Goal: Book appointment/travel/reservation

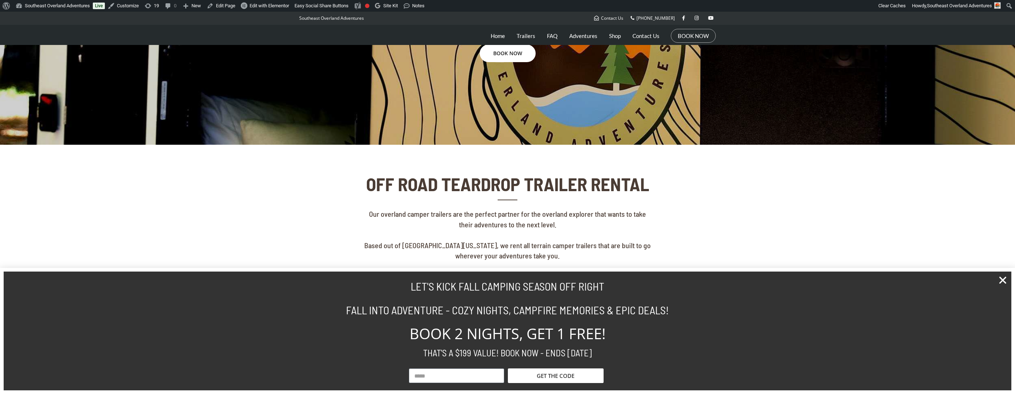
scroll to position [158, 0]
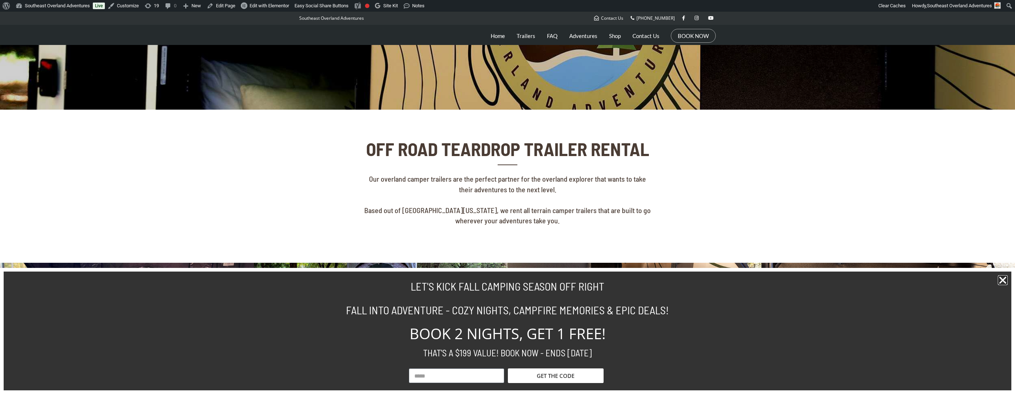
click at [1007, 281] on icon "Close" at bounding box center [1003, 280] width 10 height 10
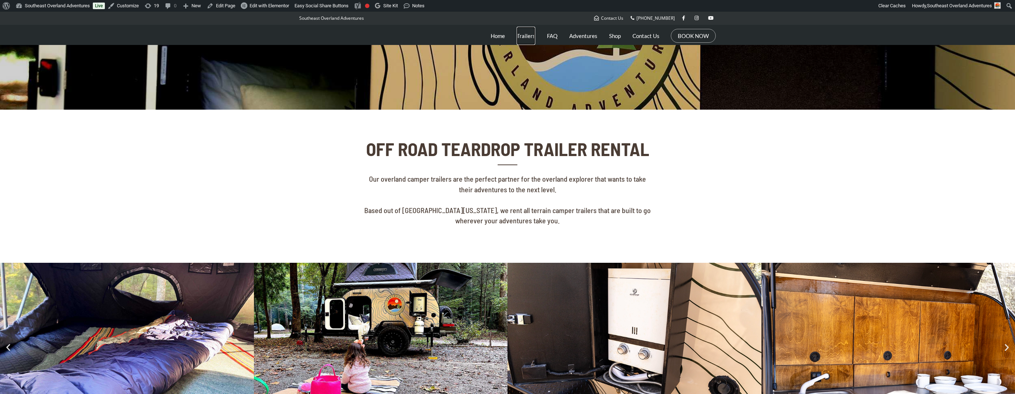
click at [532, 31] on link "Trailers" at bounding box center [526, 36] width 19 height 18
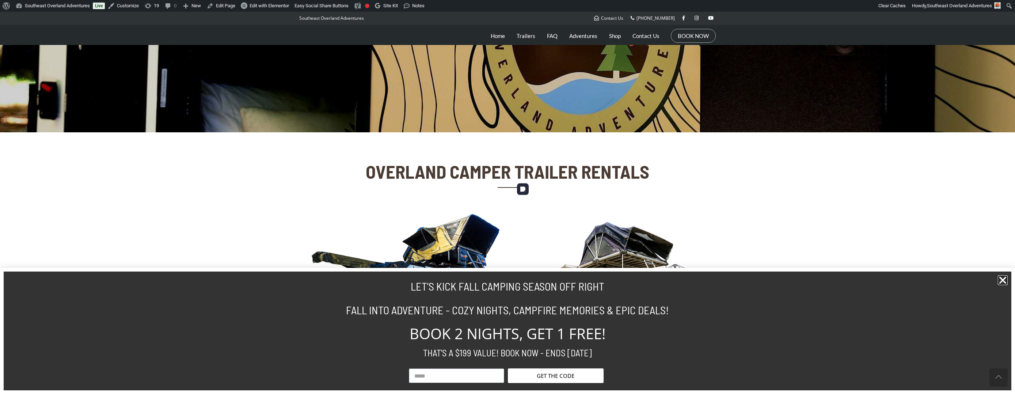
scroll to position [171, 0]
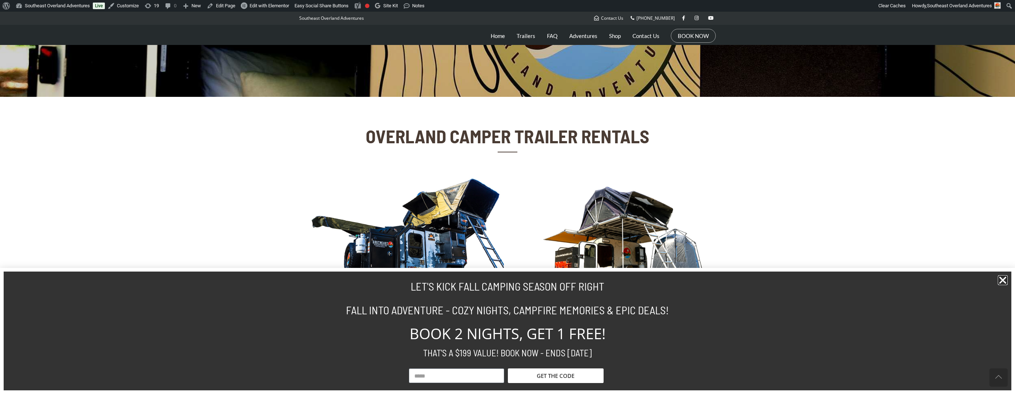
click at [1000, 281] on icon "Close" at bounding box center [1003, 280] width 10 height 10
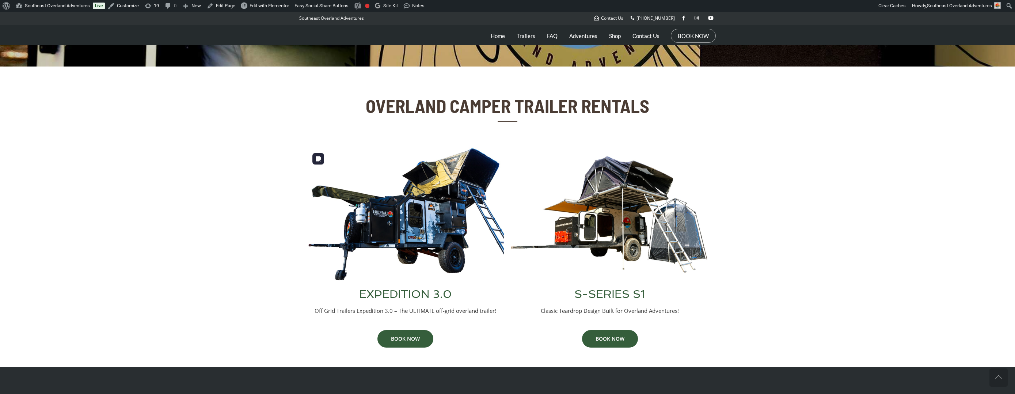
scroll to position [206, 0]
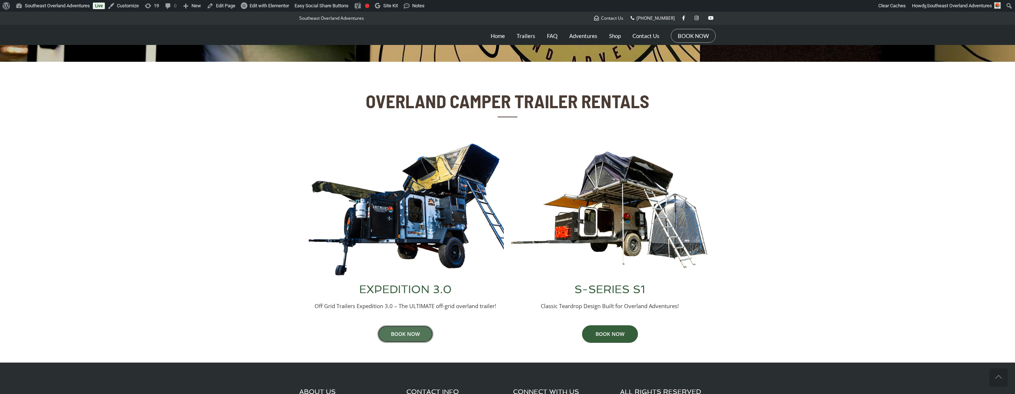
click at [408, 333] on link "BOOK NOW" at bounding box center [405, 334] width 56 height 18
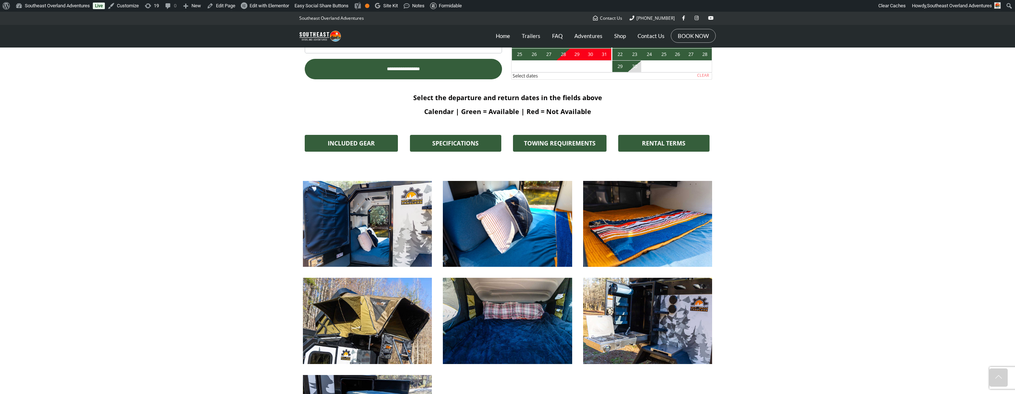
scroll to position [308, 0]
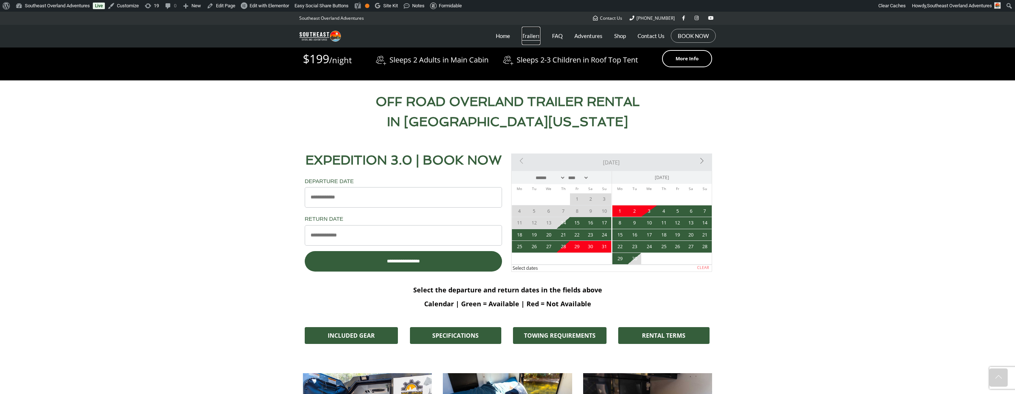
click at [529, 37] on link "Trailers" at bounding box center [531, 36] width 19 height 18
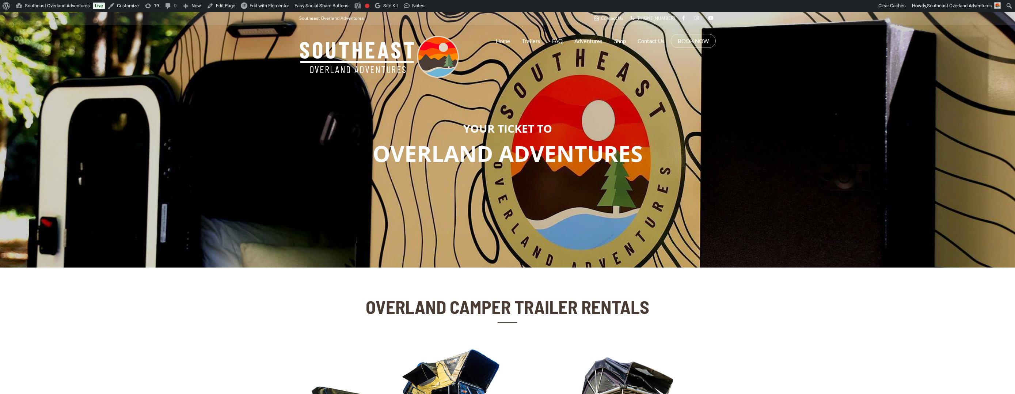
scroll to position [123, 0]
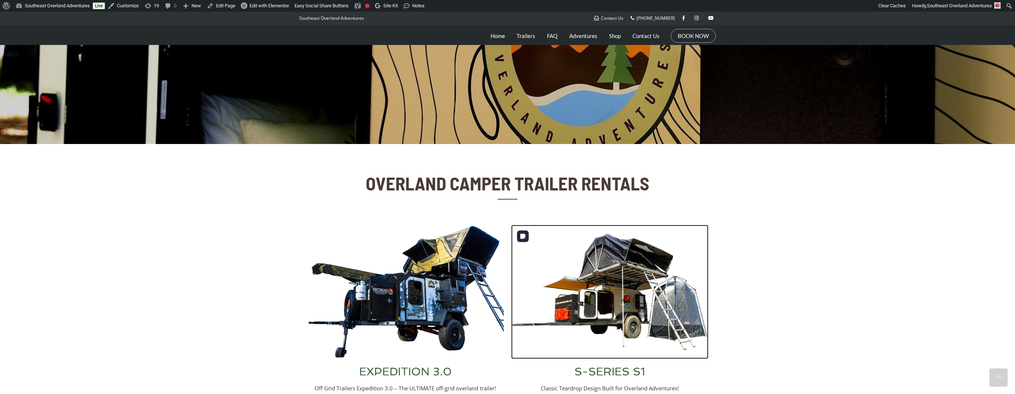
click at [605, 270] on img at bounding box center [609, 292] width 197 height 134
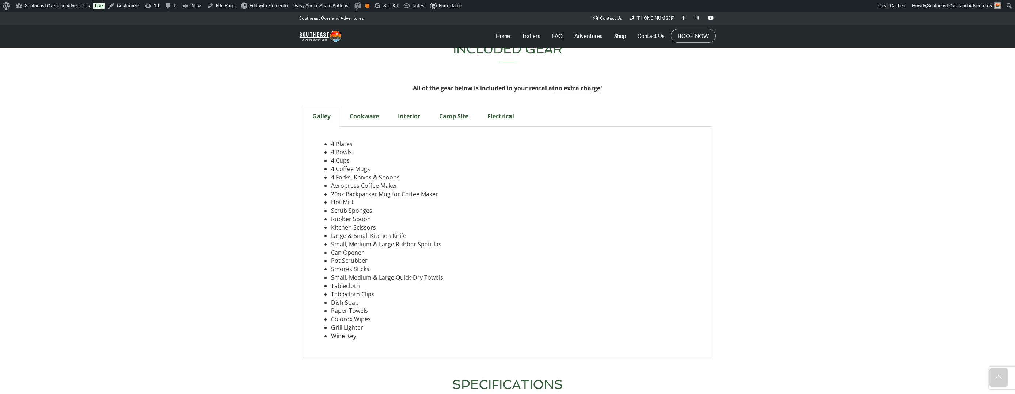
scroll to position [2073, 0]
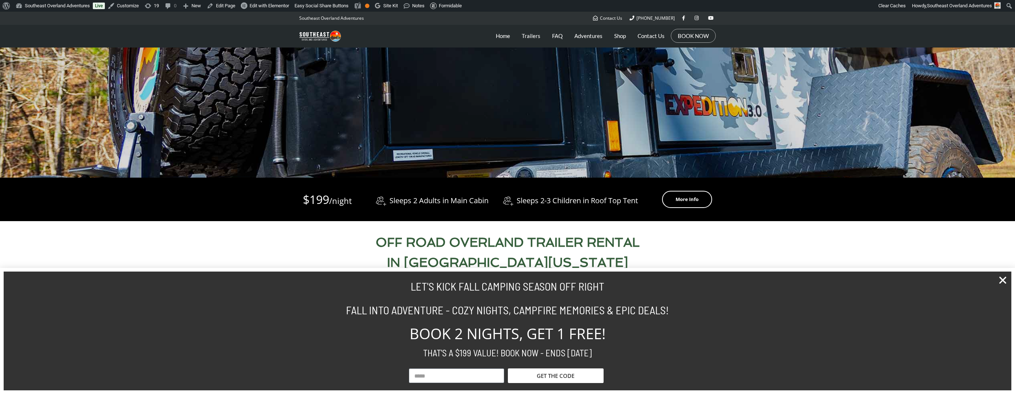
scroll to position [324, 0]
